Goal: Task Accomplishment & Management: Manage account settings

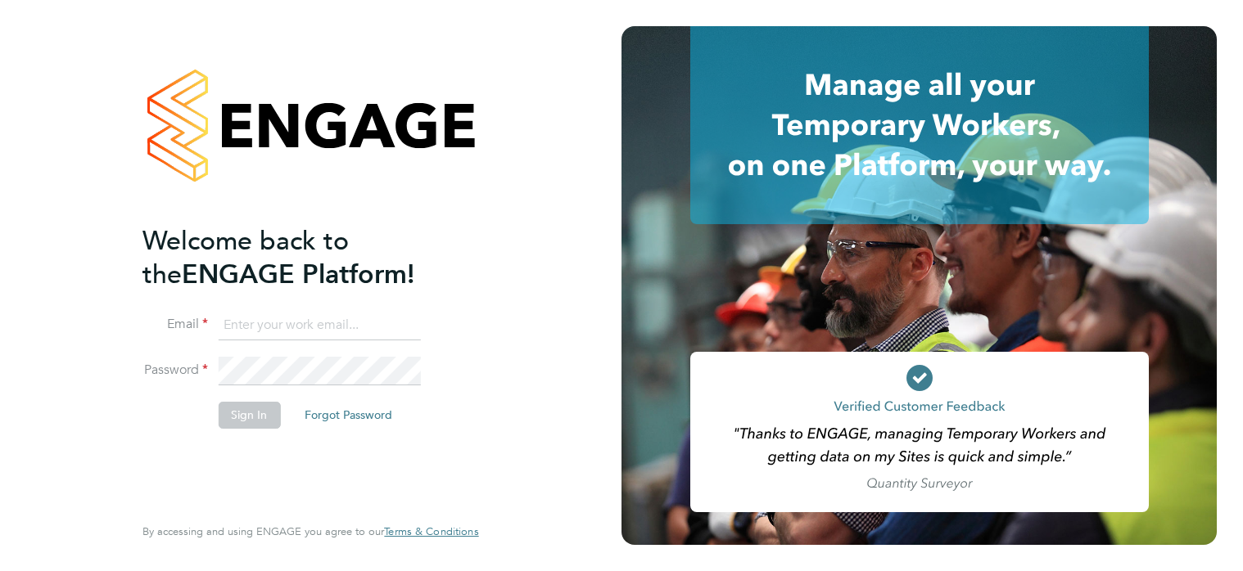
type input "tom.sadowski@lovell.co.uk"
click at [251, 419] on button "Sign In" at bounding box center [249, 415] width 62 height 26
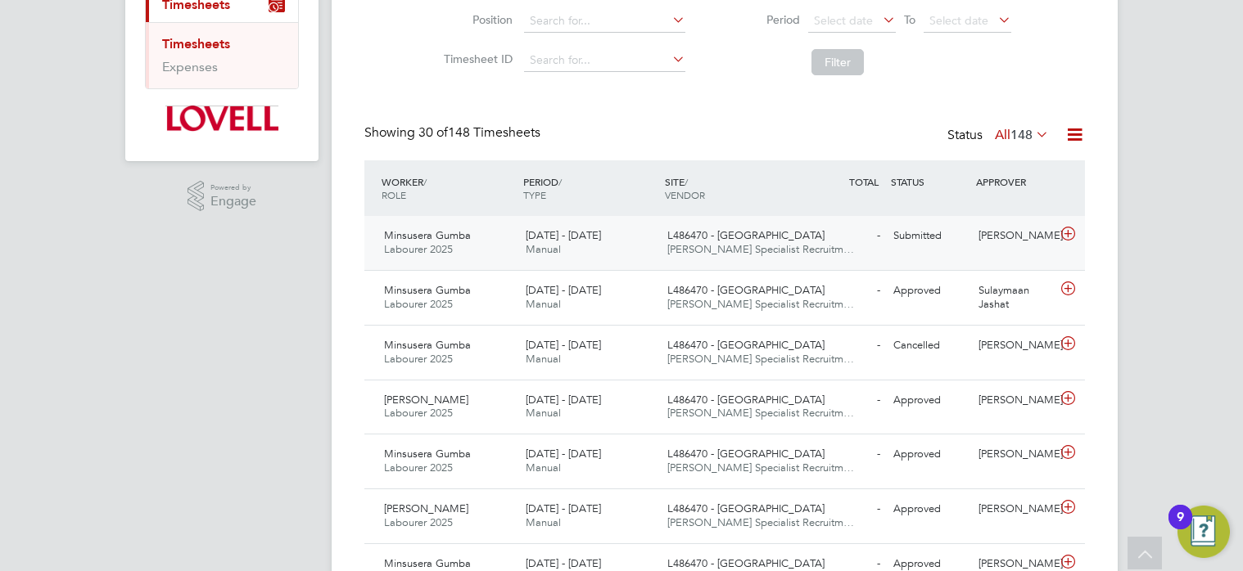
click at [705, 250] on span "Hays Specialist Recruitm…" at bounding box center [760, 249] width 187 height 14
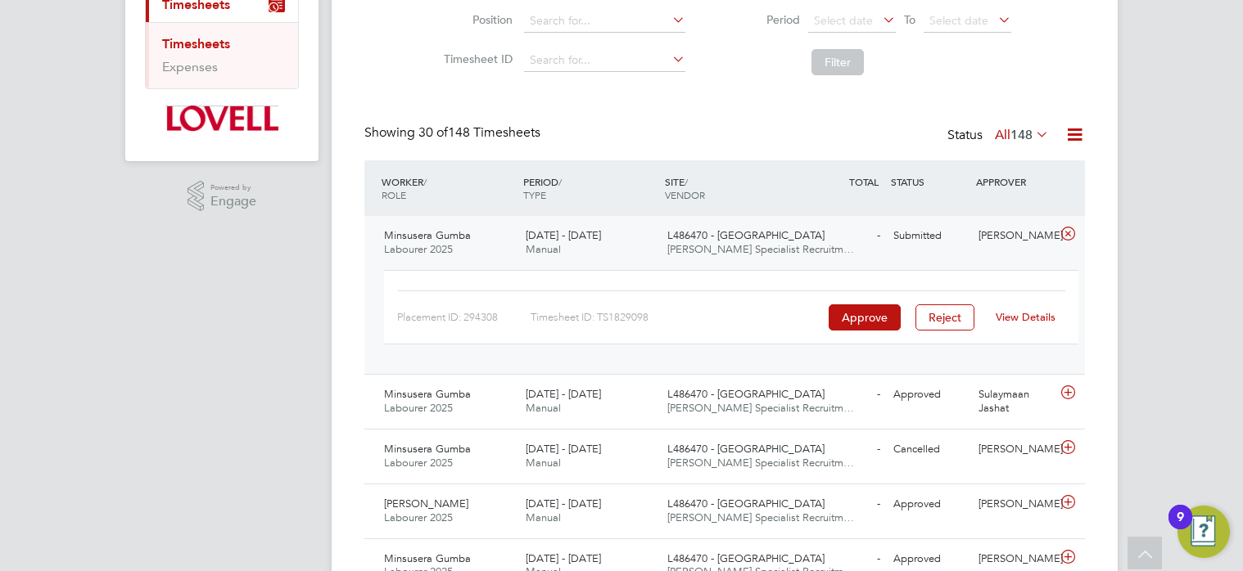
click at [1021, 316] on link "View Details" at bounding box center [1025, 317] width 60 height 14
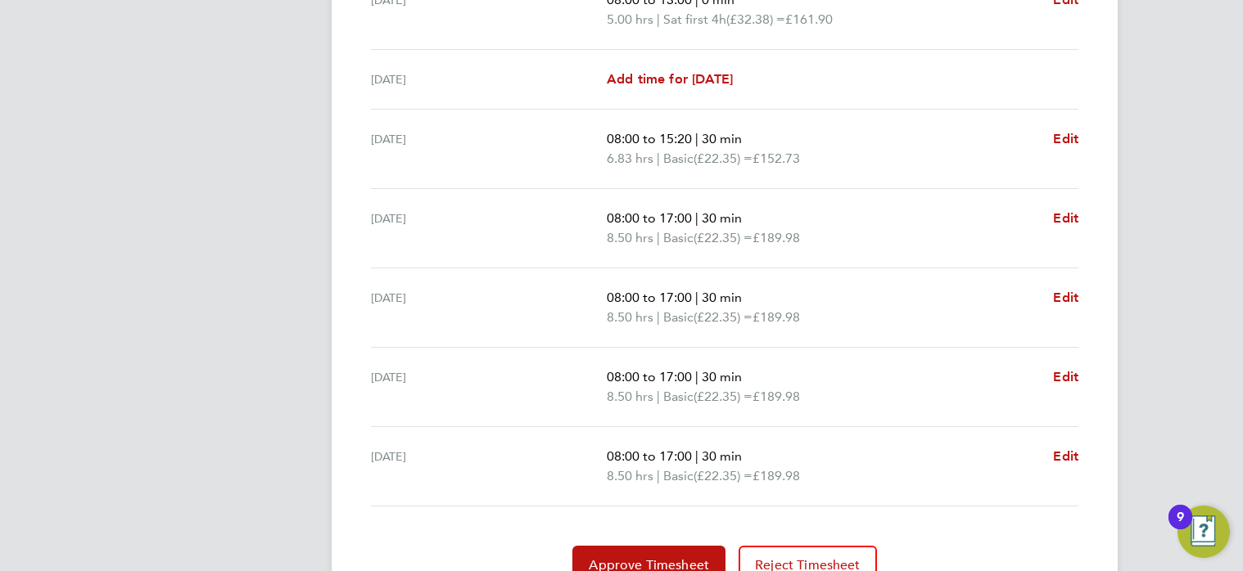
scroll to position [661, 0]
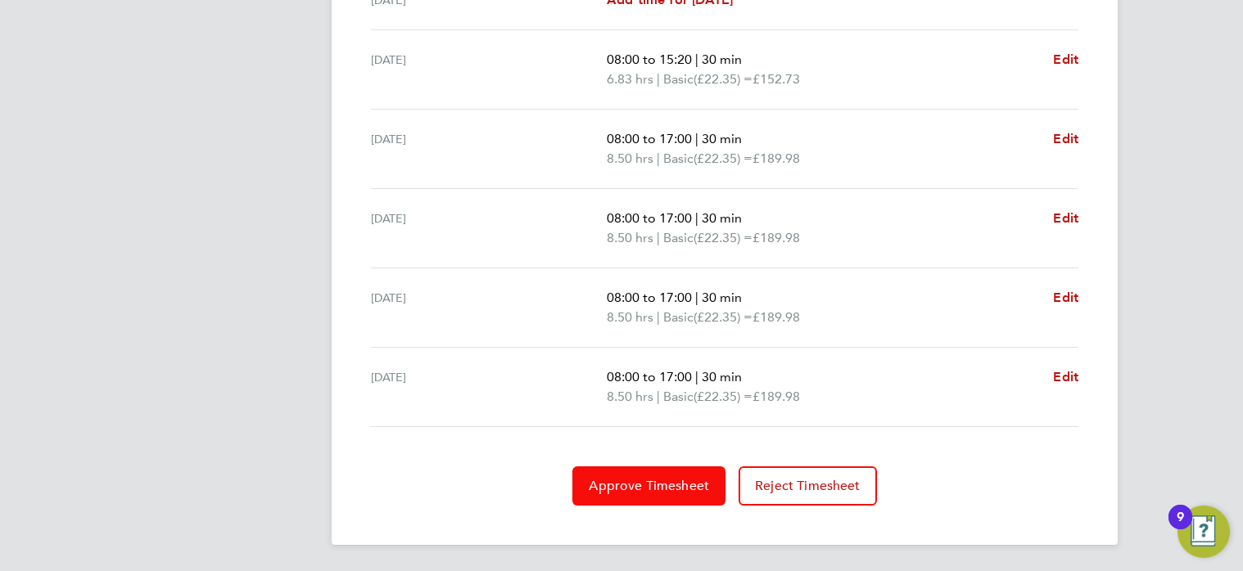
click at [669, 490] on span "Approve Timesheet" at bounding box center [649, 486] width 120 height 16
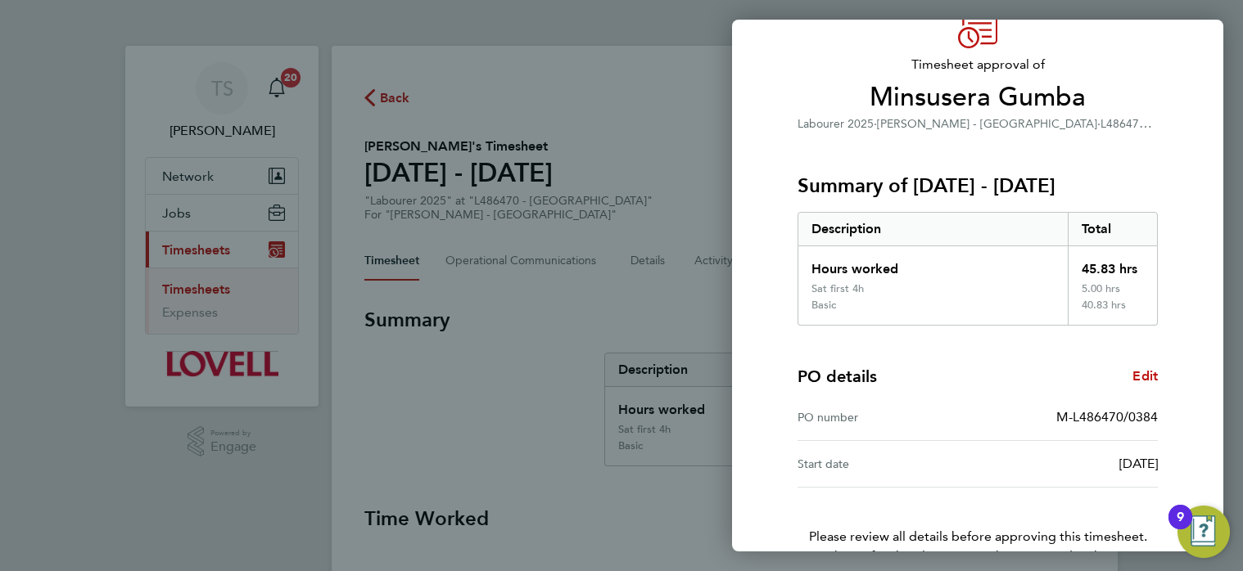
scroll to position [183, 0]
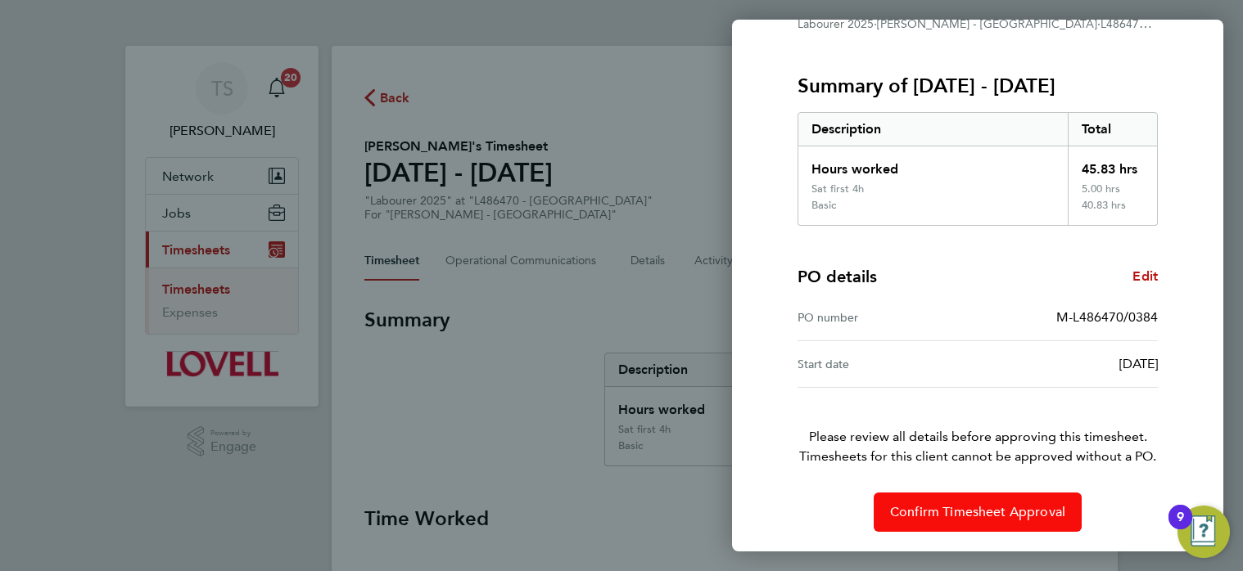
click at [937, 509] on span "Confirm Timesheet Approval" at bounding box center [977, 512] width 175 height 16
